Goal: Find specific page/section: Find specific page/section

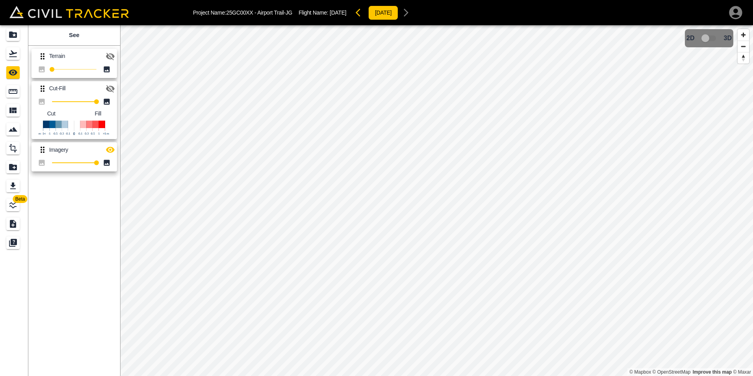
click at [433, 0] on html "Project Name: 25GC00XX - Airport Trail-JG Flight Name: [DATE] [DATE] Beta See T…" at bounding box center [376, 188] width 753 height 376
drag, startPoint x: 703, startPoint y: 40, endPoint x: 714, endPoint y: 40, distance: 11.0
click at [714, 40] on span "3D model not uploaded yet" at bounding box center [709, 38] width 23 height 15
drag, startPoint x: 706, startPoint y: 39, endPoint x: 719, endPoint y: 38, distance: 13.4
click at [719, 38] on span "3D model not uploaded yet" at bounding box center [709, 38] width 23 height 15
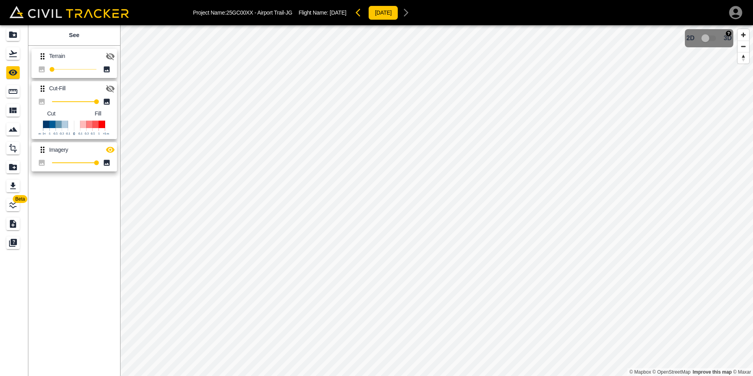
drag, startPoint x: 708, startPoint y: 38, endPoint x: 723, endPoint y: 37, distance: 14.6
click at [723, 37] on div "2D 3D" at bounding box center [709, 38] width 45 height 15
click at [709, 37] on span "3D model not uploaded yet" at bounding box center [709, 38] width 23 height 15
drag, startPoint x: 706, startPoint y: 39, endPoint x: 718, endPoint y: 39, distance: 12.6
click at [718, 39] on span "3D model not uploaded yet" at bounding box center [709, 38] width 23 height 15
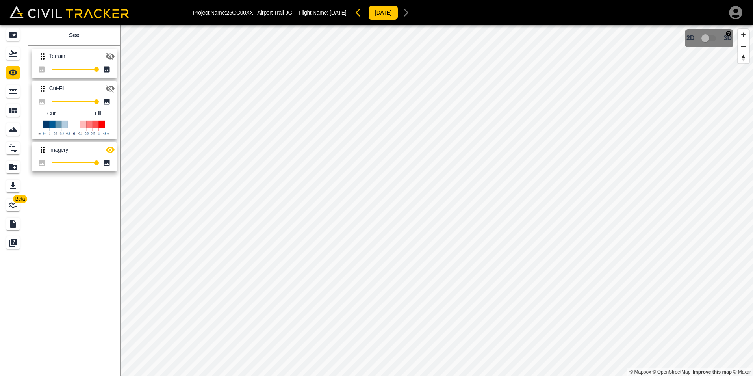
drag, startPoint x: 706, startPoint y: 37, endPoint x: 721, endPoint y: 36, distance: 15.4
click at [721, 36] on div "2D 3D" at bounding box center [709, 38] width 45 height 15
click at [713, 39] on span "3D model not uploaded yet" at bounding box center [709, 38] width 23 height 15
click at [14, 51] on icon "Flights" at bounding box center [12, 53] width 9 height 9
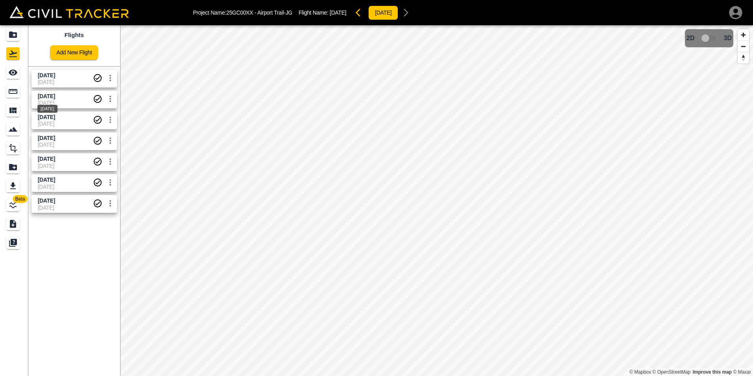
click at [58, 102] on div "[DATE]" at bounding box center [48, 106] width 22 height 14
click at [710, 39] on span "3D model not uploaded yet" at bounding box center [709, 38] width 23 height 15
click at [735, 38] on div "© Mapbox © OpenStreetMap Improve this map © Maxar 2D 3D" at bounding box center [436, 200] width 633 height 351
click at [56, 84] on span "[DATE]" at bounding box center [65, 82] width 55 height 6
click at [74, 116] on span "[DATE]" at bounding box center [65, 116] width 55 height 7
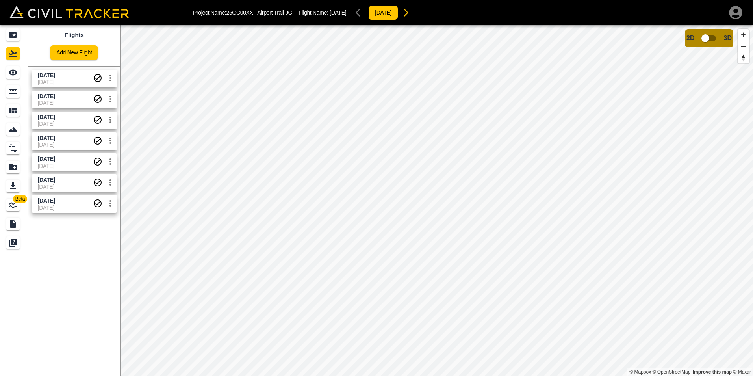
click at [47, 76] on span "[DATE]" at bounding box center [46, 75] width 17 height 6
